Goal: Task Accomplishment & Management: Manage account settings

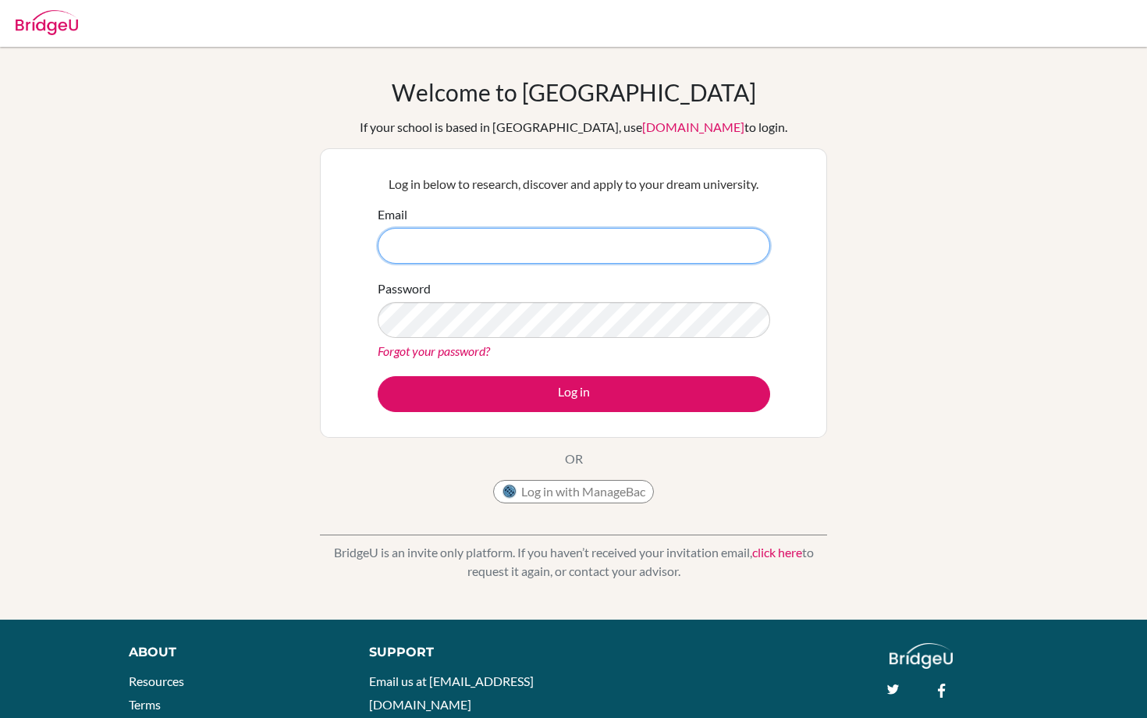
click at [650, 238] on input "Email" at bounding box center [574, 246] width 393 height 36
type input "[EMAIL_ADDRESS][DOMAIN_NAME]"
click at [680, 293] on div "Password Forgot your password?" at bounding box center [574, 319] width 393 height 81
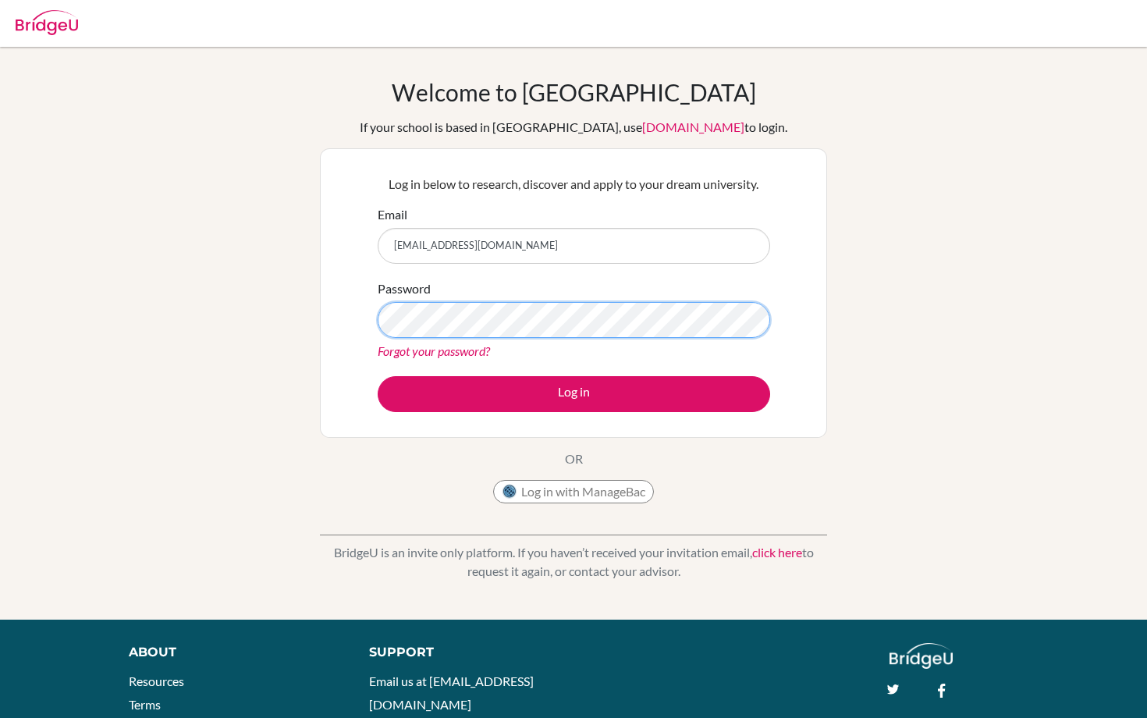
click at [378, 376] on button "Log in" at bounding box center [574, 394] width 393 height 36
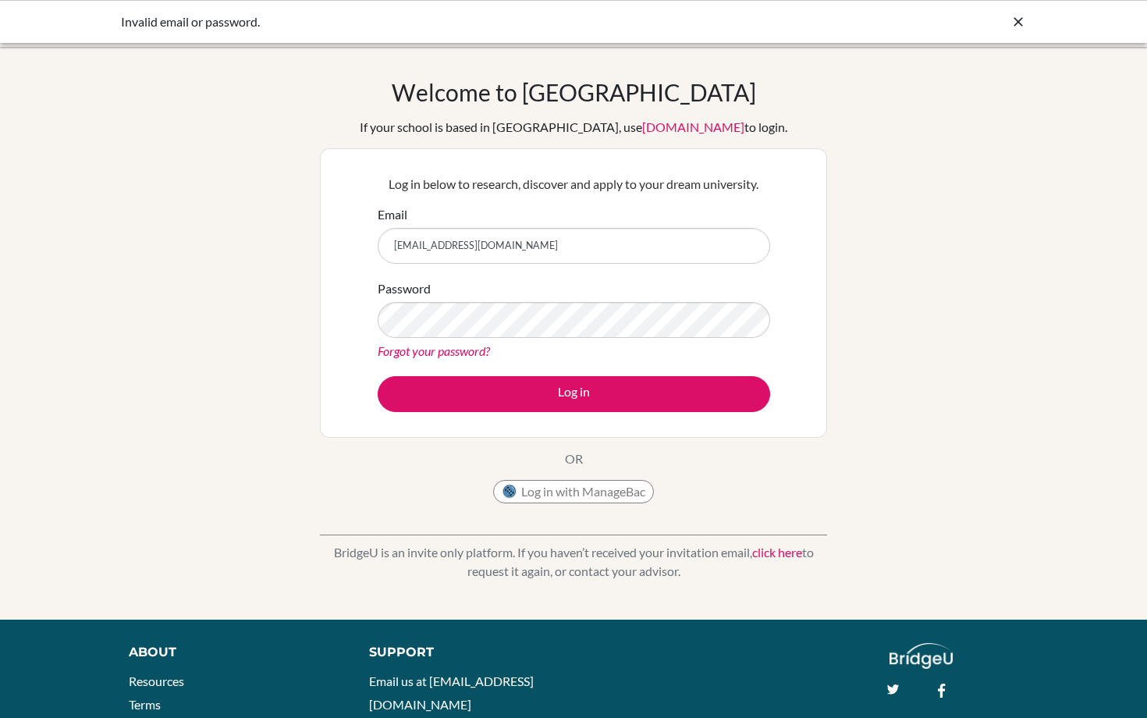
click at [1017, 22] on icon at bounding box center [1019, 22] width 16 height 16
type input "[EMAIL_ADDRESS][DOMAIN_NAME]"
click at [378, 376] on button "Log in" at bounding box center [574, 394] width 393 height 36
